Goal: Transaction & Acquisition: Book appointment/travel/reservation

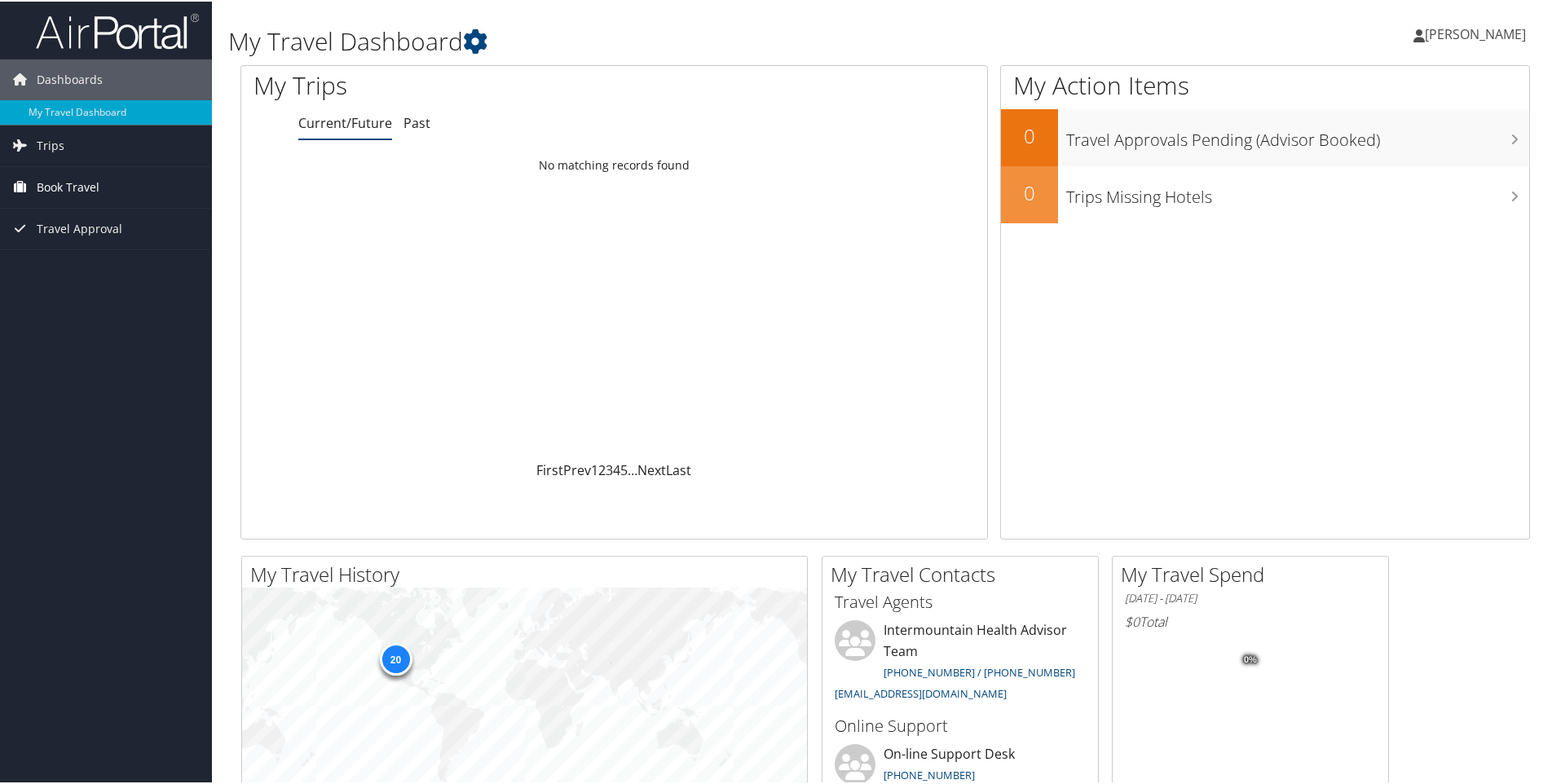
click at [56, 181] on span "Book Travel" at bounding box center [68, 186] width 63 height 41
click at [85, 265] on link "Book/Manage Online Trips" at bounding box center [106, 267] width 212 height 24
